Goal: Communication & Community: Ask a question

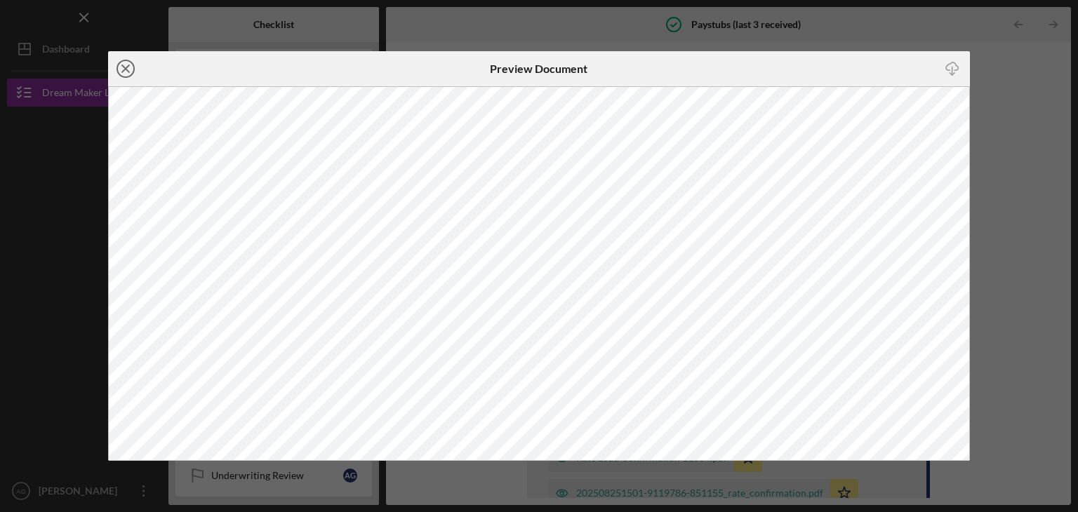
click at [123, 67] on line at bounding box center [125, 68] width 7 height 7
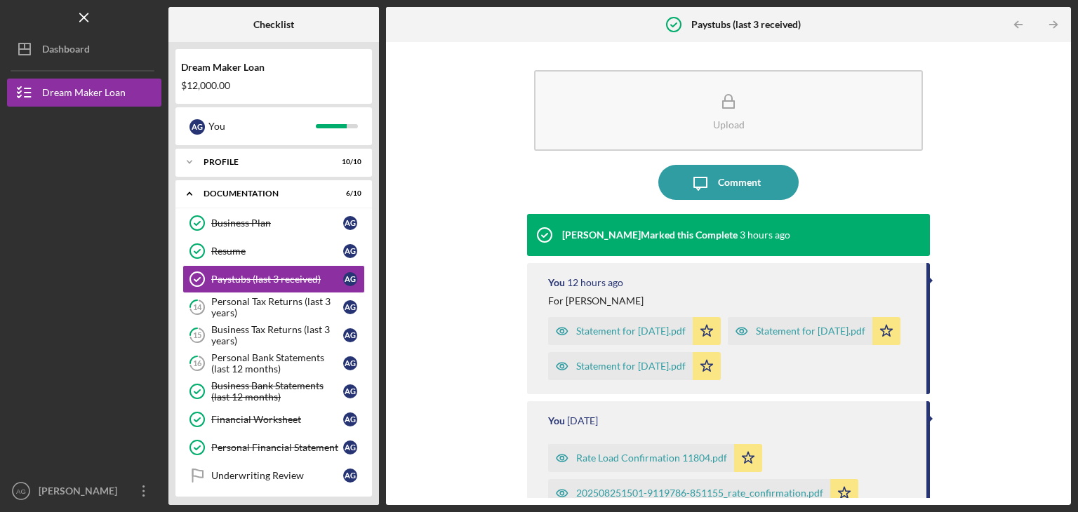
click at [123, 67] on nav "Logo-Reversed Created with Sketch. Icon/Menu Close Icon/Dashboard Dashboard Dre…" at bounding box center [87, 252] width 161 height 505
click at [238, 310] on div "Personal Tax Returns (last 3 years)" at bounding box center [277, 307] width 132 height 22
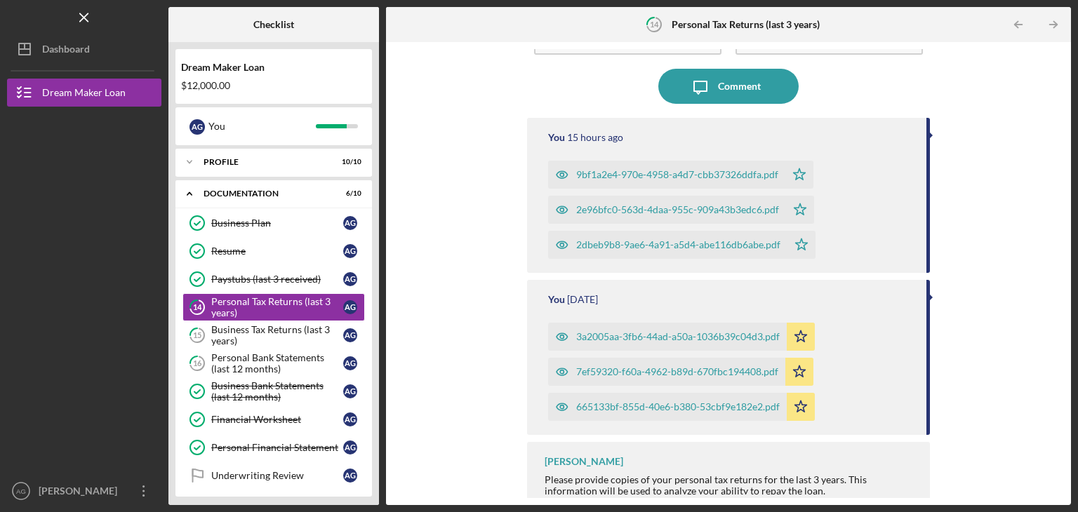
scroll to position [97, 0]
click at [263, 301] on div "Personal Tax Returns (last 3 years)" at bounding box center [277, 307] width 132 height 22
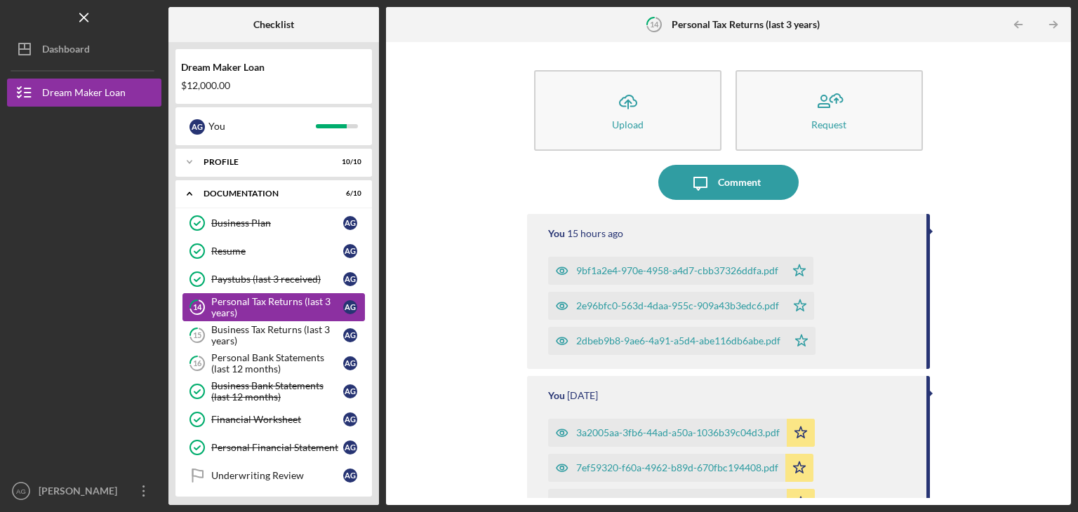
click at [263, 301] on div "Personal Tax Returns (last 3 years)" at bounding box center [277, 307] width 132 height 22
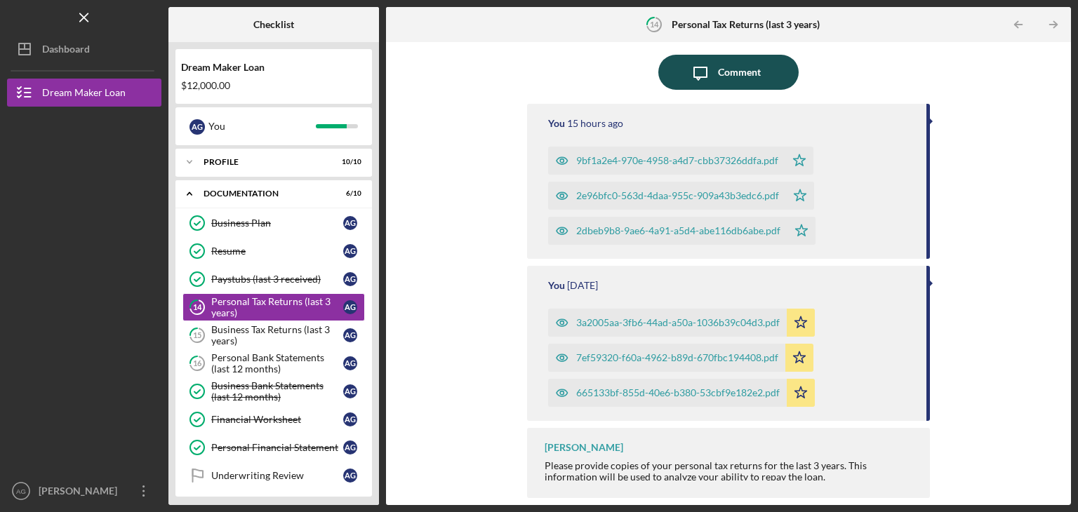
click at [713, 64] on icon "Icon/Message" at bounding box center [700, 72] width 35 height 35
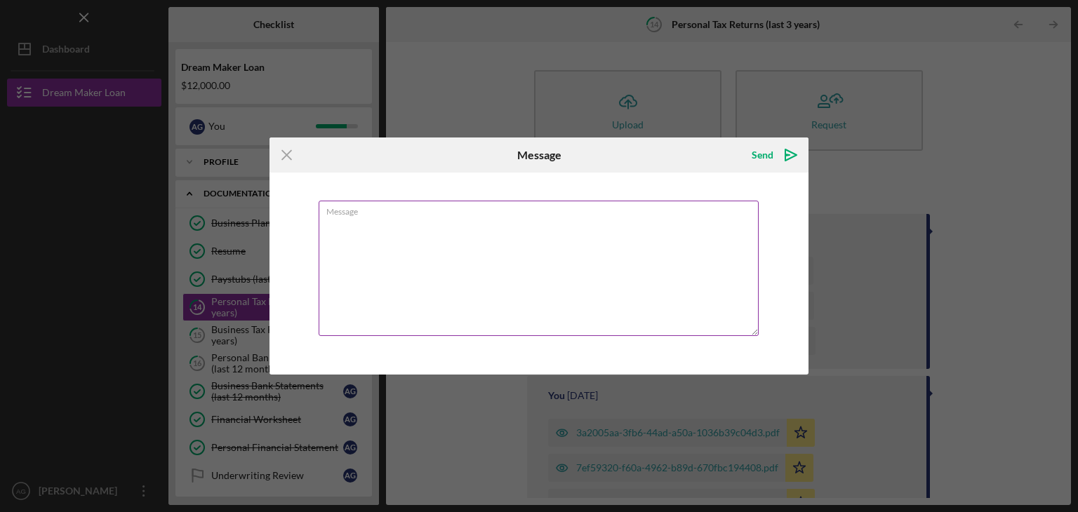
click at [345, 228] on textarea "Message" at bounding box center [539, 268] width 440 height 135
click at [589, 225] on textarea "We Flied a Joint Return, Her W9 and my 1099 for self imployment" at bounding box center [539, 268] width 440 height 135
click at [566, 224] on textarea "We Flied a Joint Return, Her W9 and my 1099 for self imployment" at bounding box center [539, 268] width 440 height 135
click at [584, 237] on textarea "We Flied a Joint Return, Her W9 and my 1099 for self emmployment" at bounding box center [539, 268] width 440 height 135
click at [704, 262] on textarea "We Flied a Joint Return, Her W9 and my 1099 for self employment" at bounding box center [539, 268] width 440 height 135
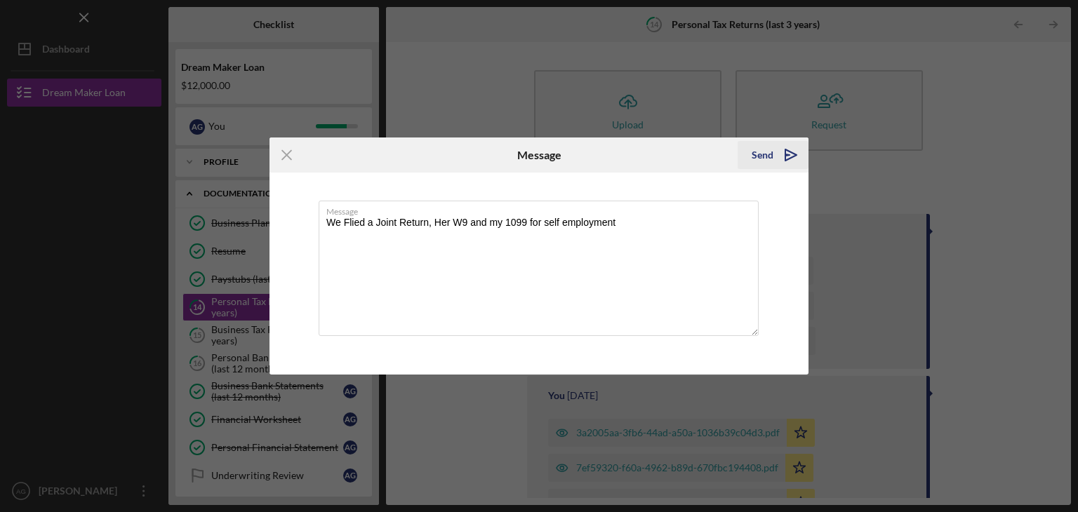
type textarea "We Flied a Joint Return, Her W9 and my 1099 for self employment"
click at [768, 156] on div "Send" at bounding box center [763, 155] width 22 height 28
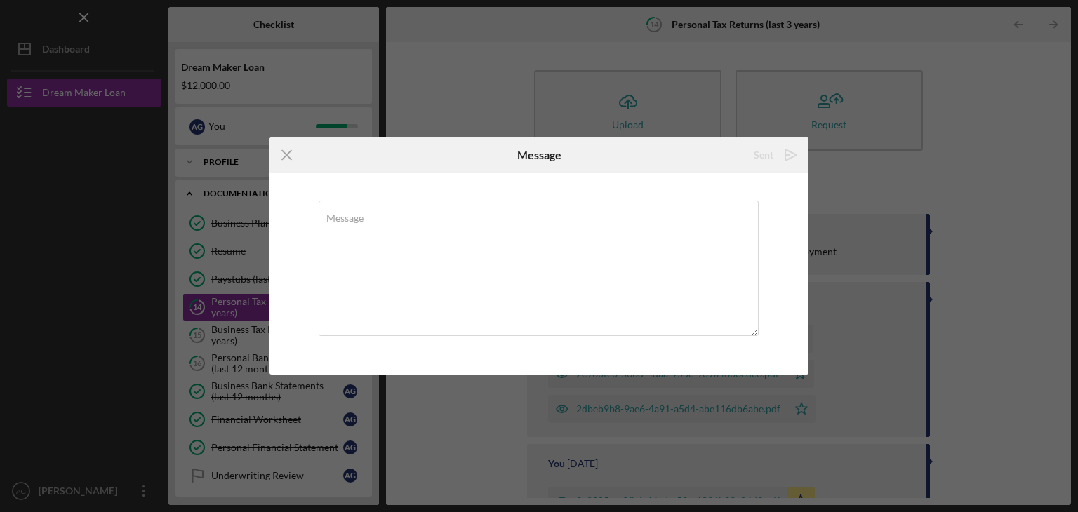
click at [630, 173] on div "Message" at bounding box center [539, 274] width 539 height 202
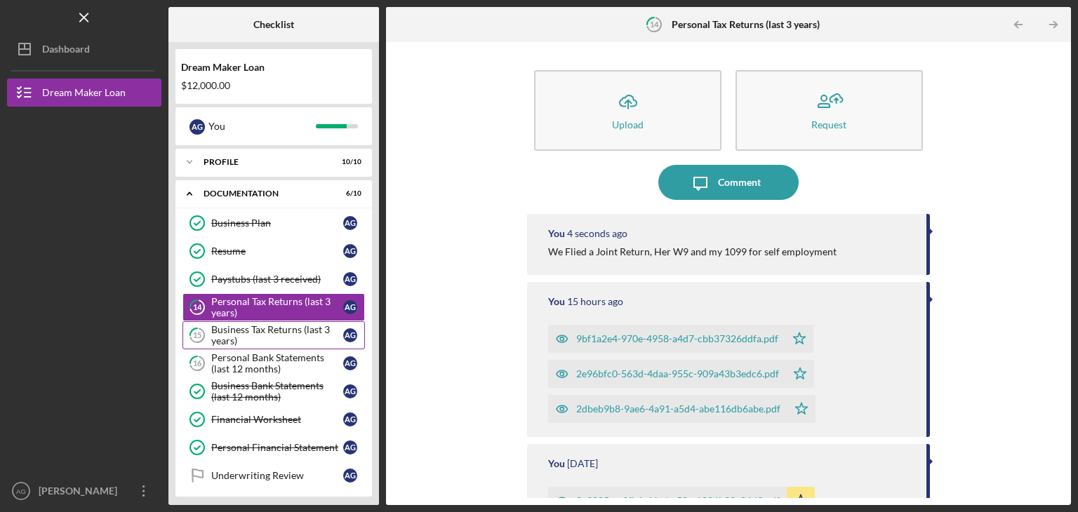
click at [291, 328] on div "Business Tax Returns (last 3 years)" at bounding box center [277, 335] width 132 height 22
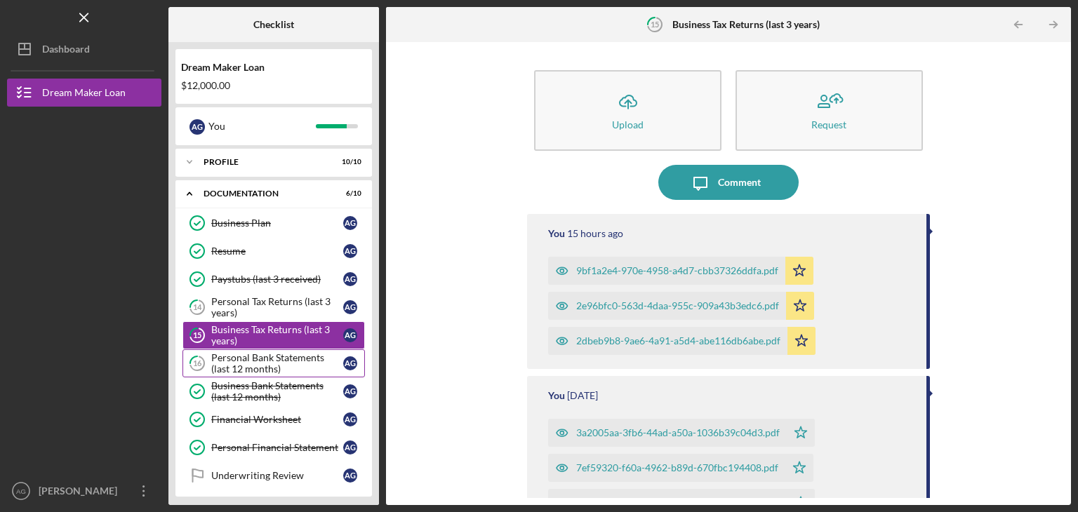
click at [252, 362] on div "Personal Bank Statements (last 12 months)" at bounding box center [277, 363] width 132 height 22
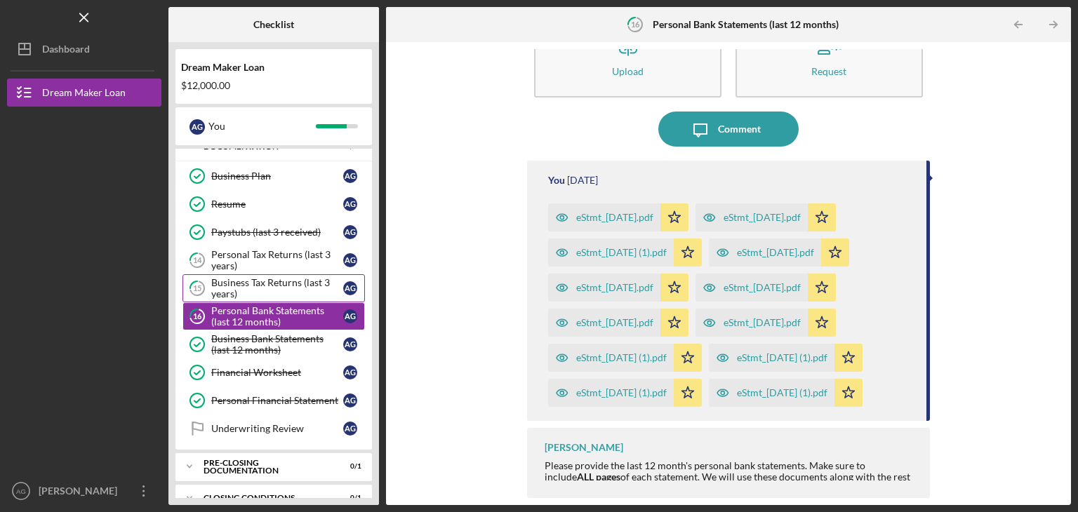
scroll to position [66, 0]
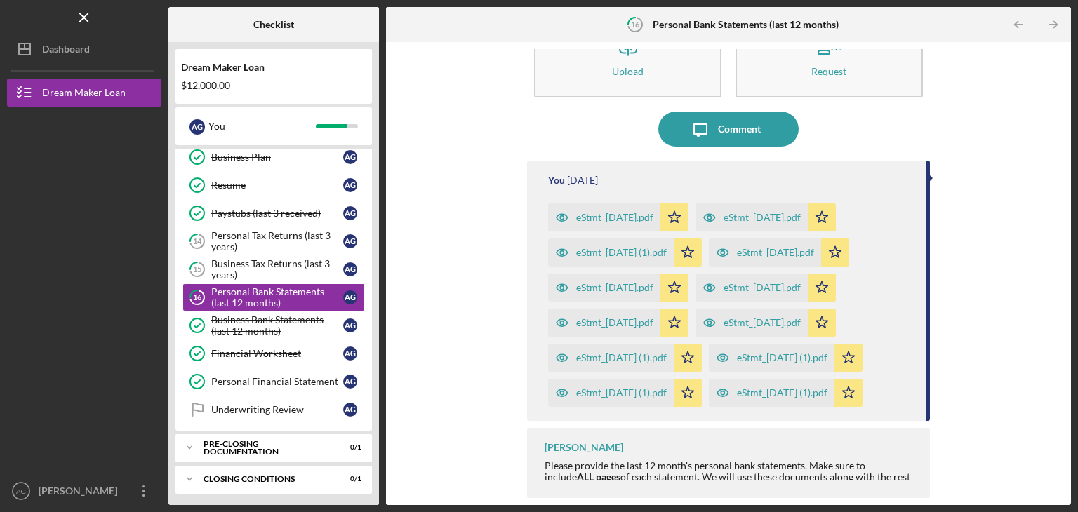
drag, startPoint x: 1058, startPoint y: 345, endPoint x: 1047, endPoint y: 378, distance: 34.2
click at [1047, 378] on div "Icon/Upload Upload Request Icon/Message Comment You [DATE] eStmt_[DATE].pdf Ico…" at bounding box center [728, 273] width 671 height 449
click at [609, 212] on div "eStmt_[DATE].pdf" at bounding box center [614, 217] width 77 height 11
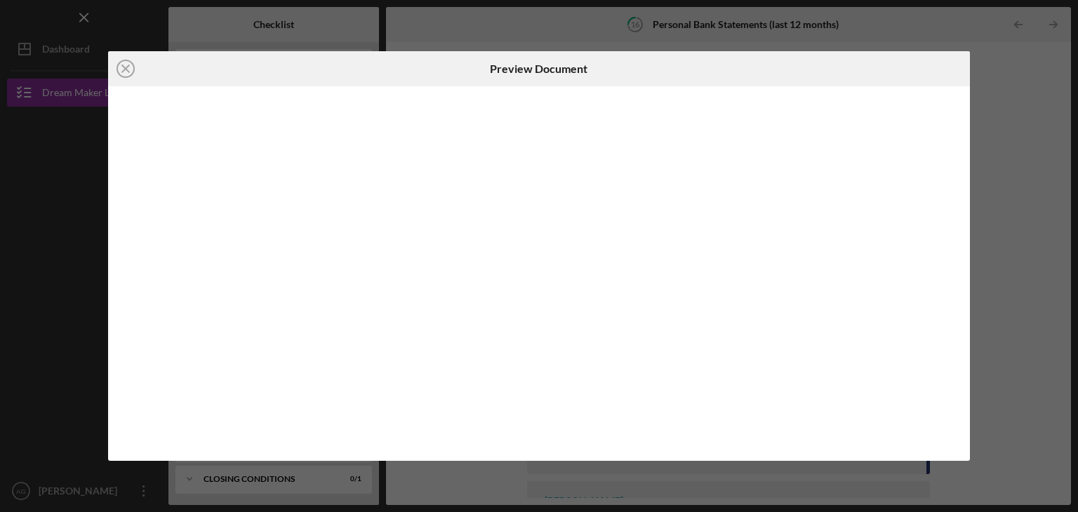
click at [609, 145] on body "Icon/Menu 16 Personal Bank Statements (last 12 months) Checklist Dream Maker Lo…" at bounding box center [539, 256] width 1078 height 512
